Goal: Find specific page/section: Find specific page/section

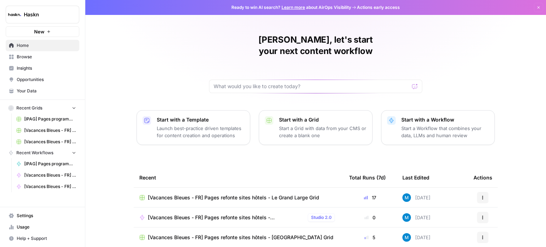
click at [31, 60] on link "Browse" at bounding box center [43, 56] width 74 height 11
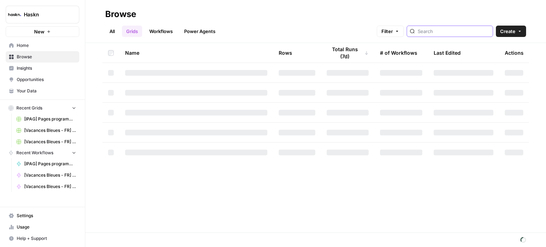
click at [435, 30] on input "search" at bounding box center [454, 31] width 72 height 7
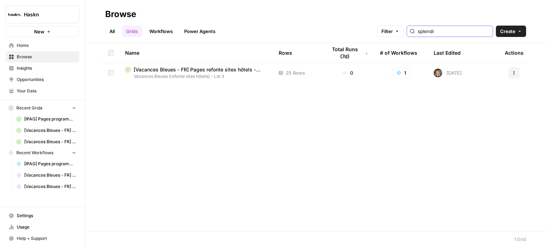
type input "splendi"
click at [221, 69] on span "[Vacances Bleues - FR] Pages refonte sites hôtels - [GEOGRAPHIC_DATA] Grid" at bounding box center [201, 69] width 134 height 7
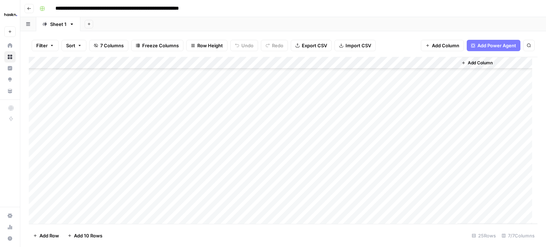
scroll to position [158, 0]
click at [178, 146] on div "Add Column" at bounding box center [283, 140] width 509 height 167
click at [452, 146] on div "Add Column" at bounding box center [283, 140] width 509 height 167
